Goal: Find specific page/section: Find specific page/section

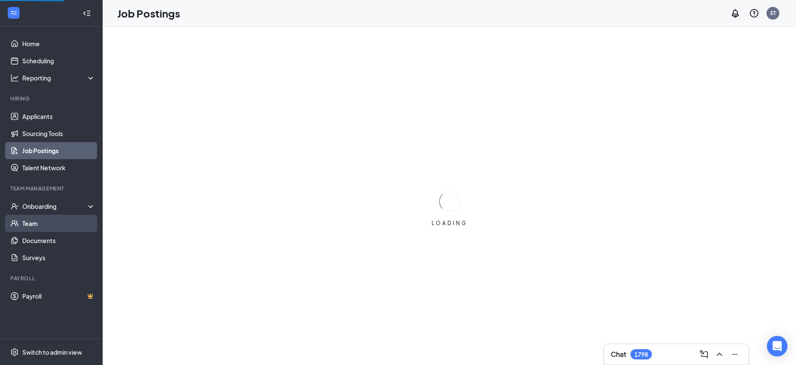
click at [30, 222] on link "Team" at bounding box center [58, 223] width 73 height 17
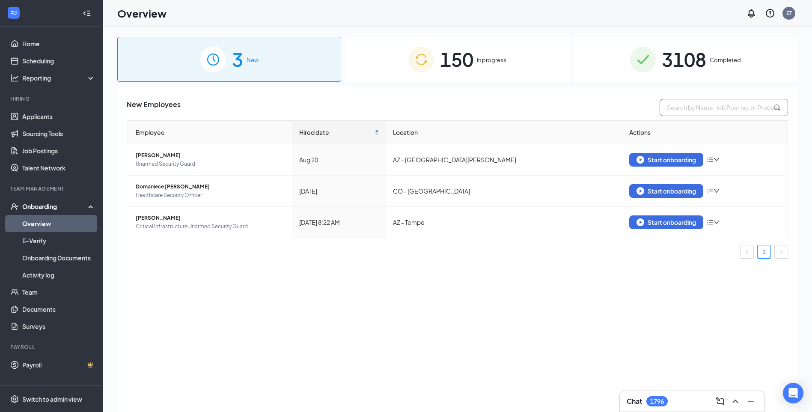
click at [718, 106] on input "text" at bounding box center [723, 107] width 128 height 17
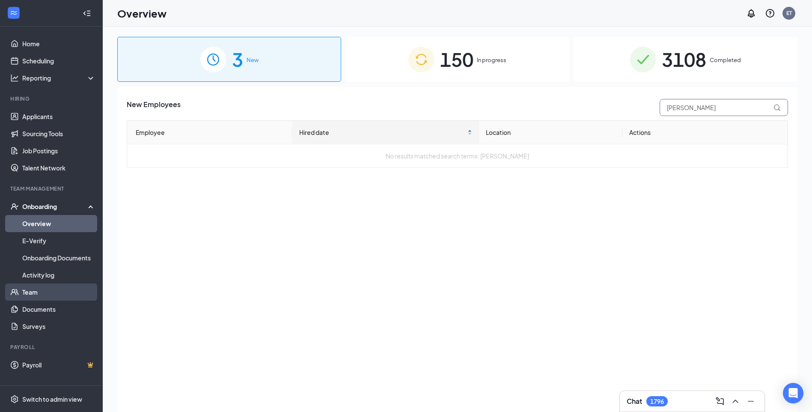
type input "[PERSON_NAME]"
click at [33, 294] on link "Team" at bounding box center [58, 291] width 73 height 17
